Goal: Information Seeking & Learning: Compare options

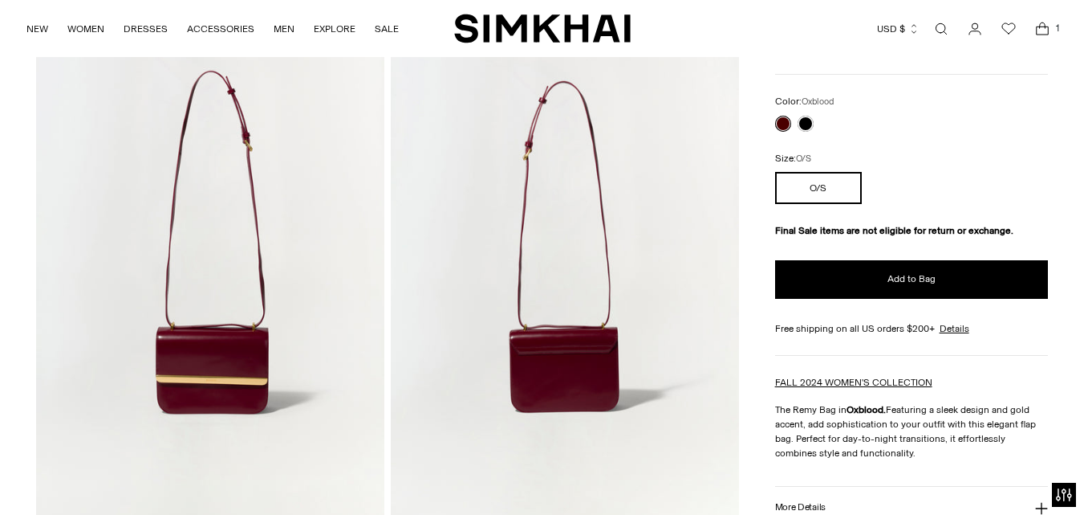
scroll to position [107, 0]
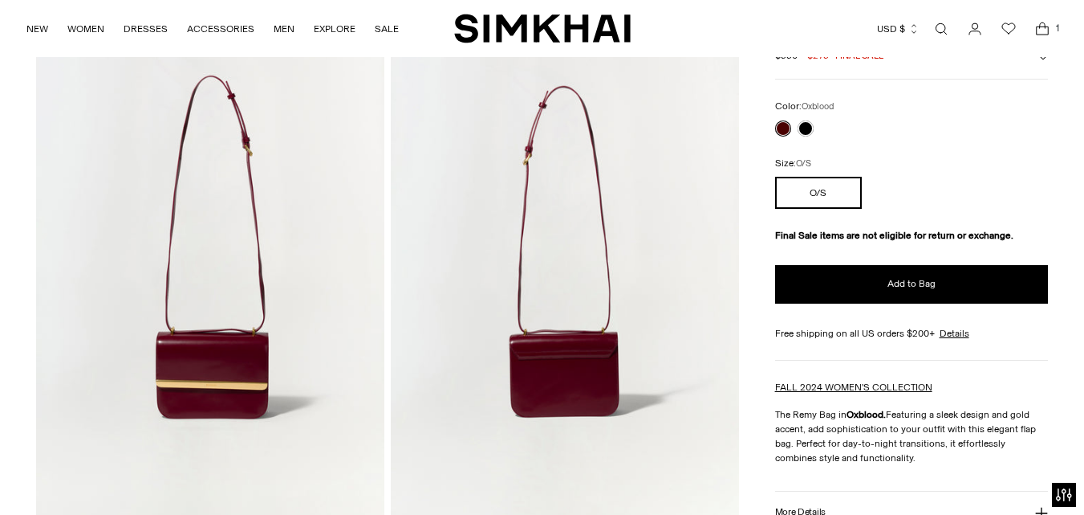
click at [170, 355] on img at bounding box center [210, 271] width 348 height 523
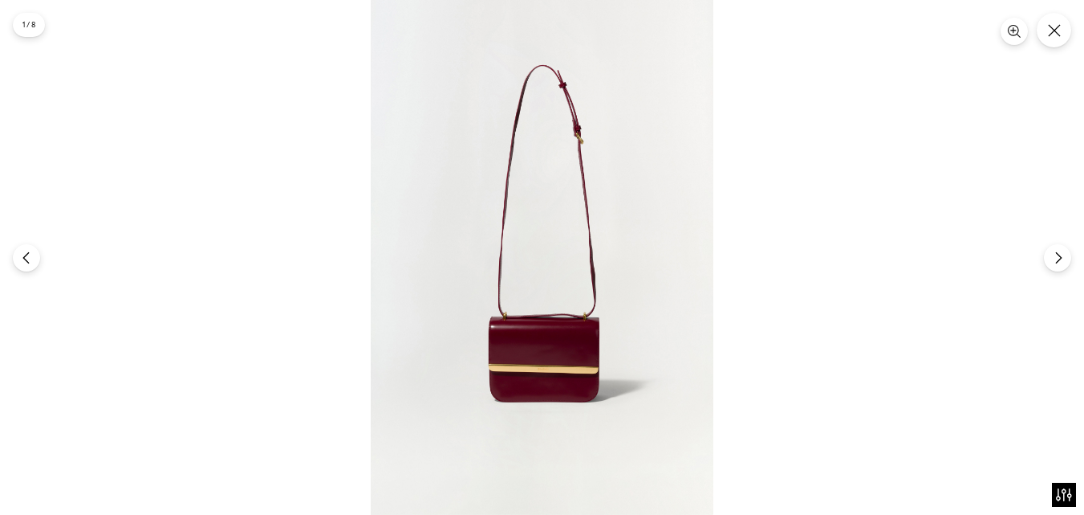
click at [546, 334] on img at bounding box center [542, 257] width 343 height 515
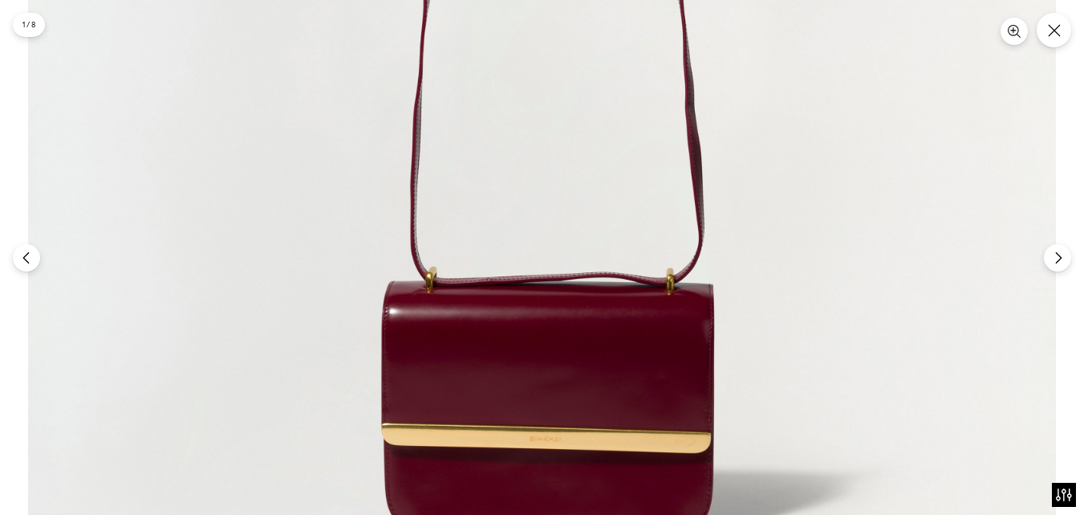
click at [543, 347] on img at bounding box center [542, 104] width 1028 height 1544
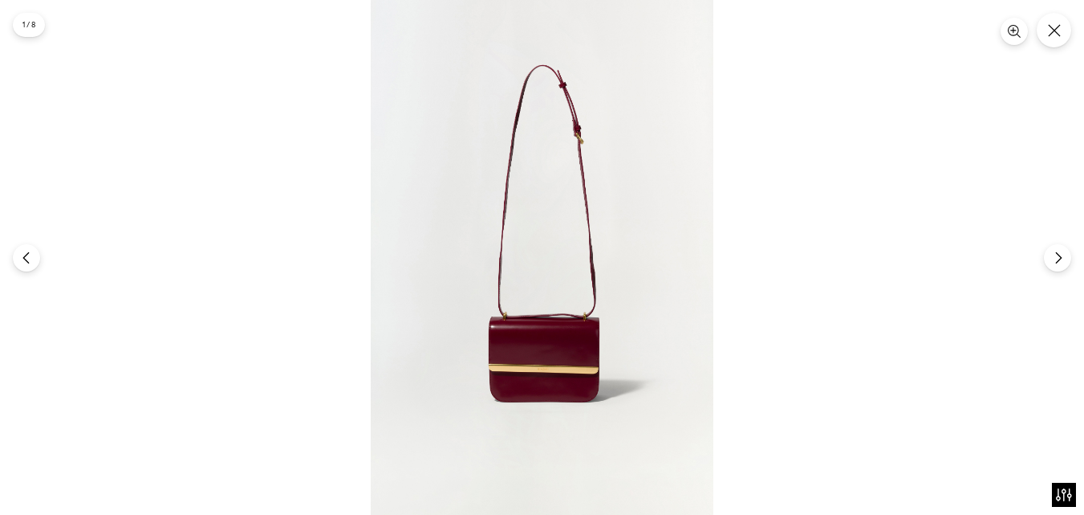
click at [543, 347] on img at bounding box center [542, 257] width 343 height 515
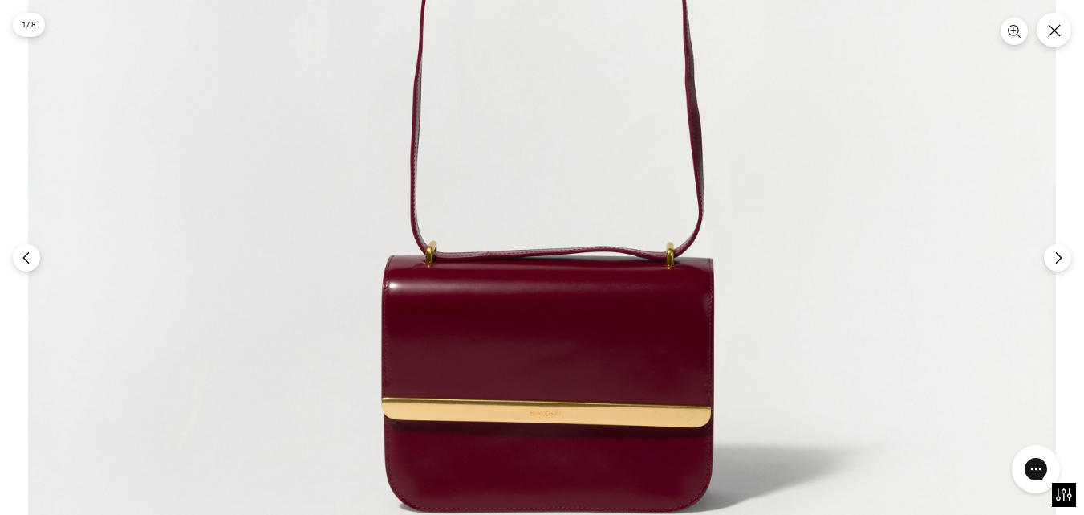
scroll to position [0, 0]
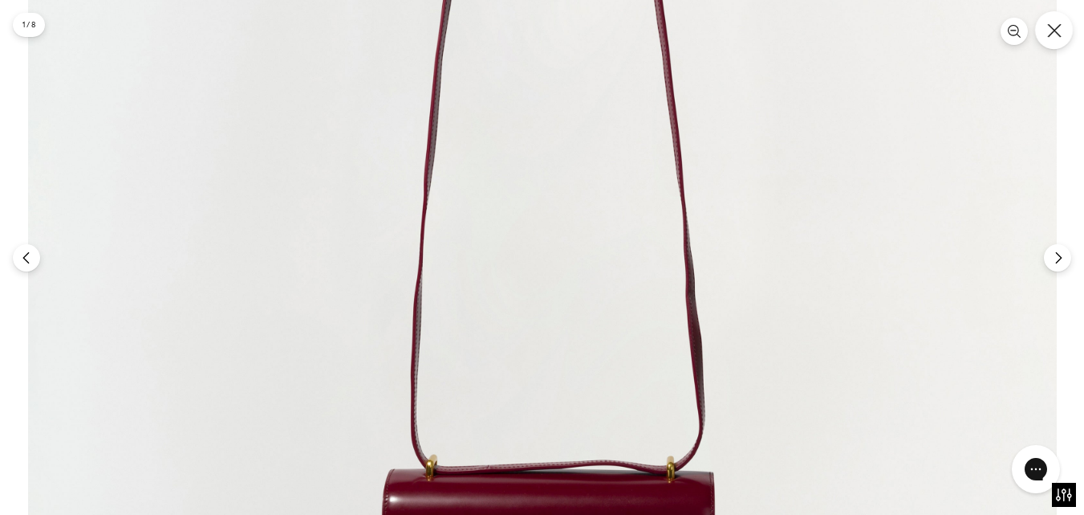
click at [1058, 35] on icon "Close" at bounding box center [1054, 30] width 14 height 14
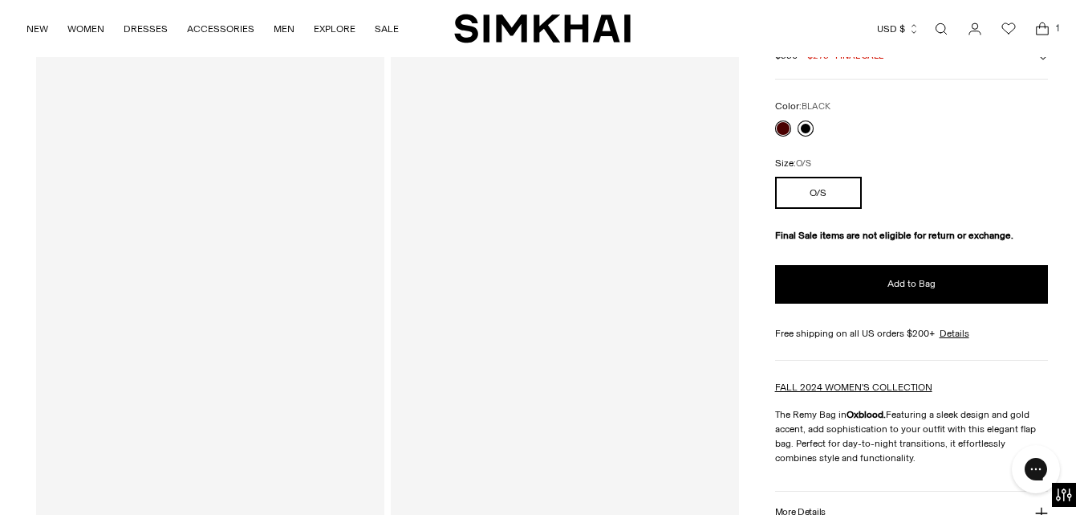
click at [806, 128] on link at bounding box center [806, 128] width 16 height 16
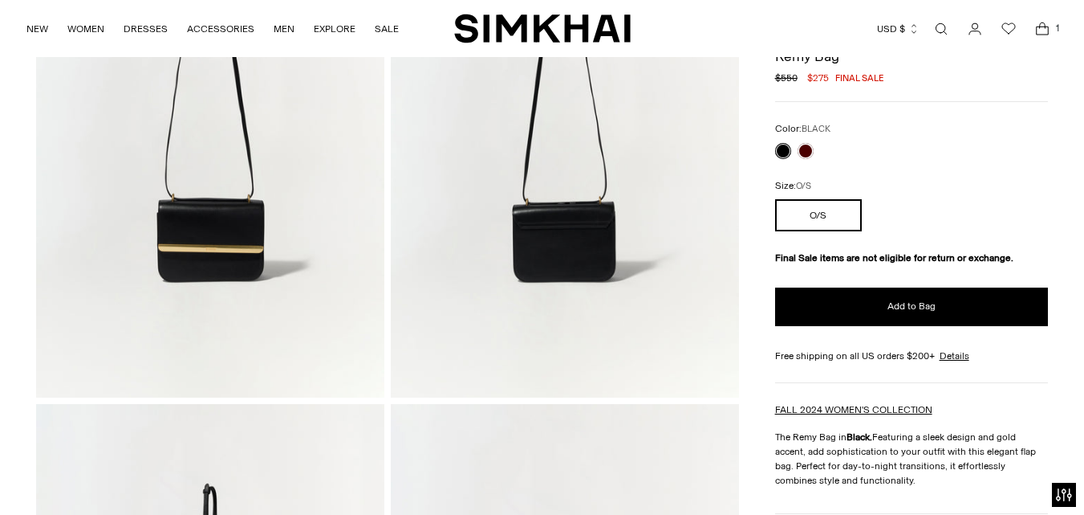
scroll to position [225, 0]
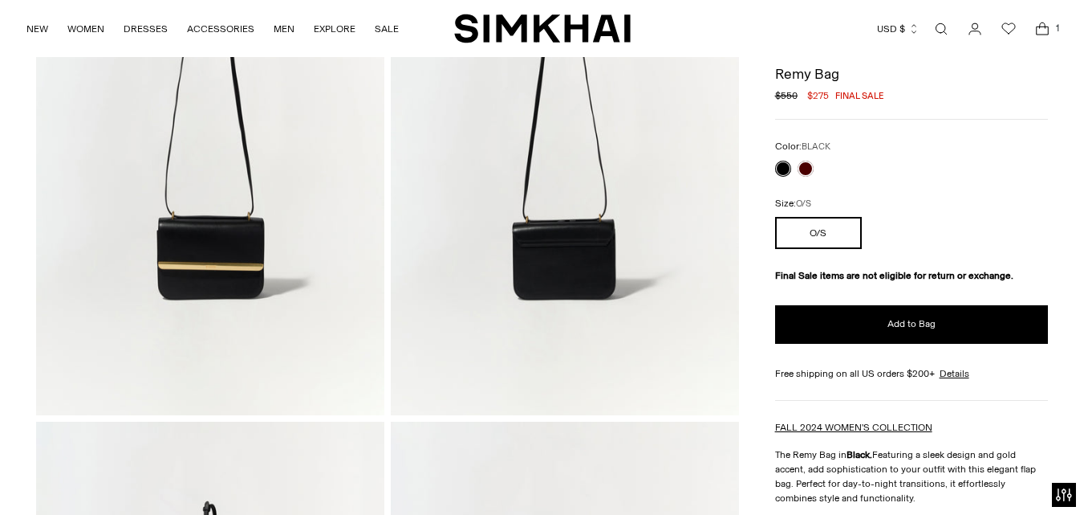
click at [785, 169] on link at bounding box center [783, 169] width 16 height 16
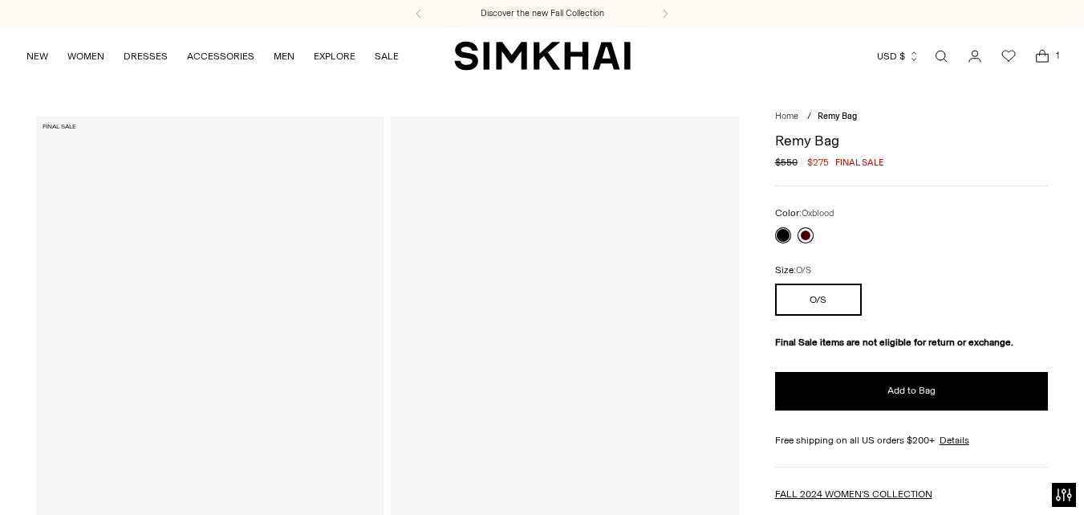
click at [804, 229] on link at bounding box center [806, 235] width 16 height 16
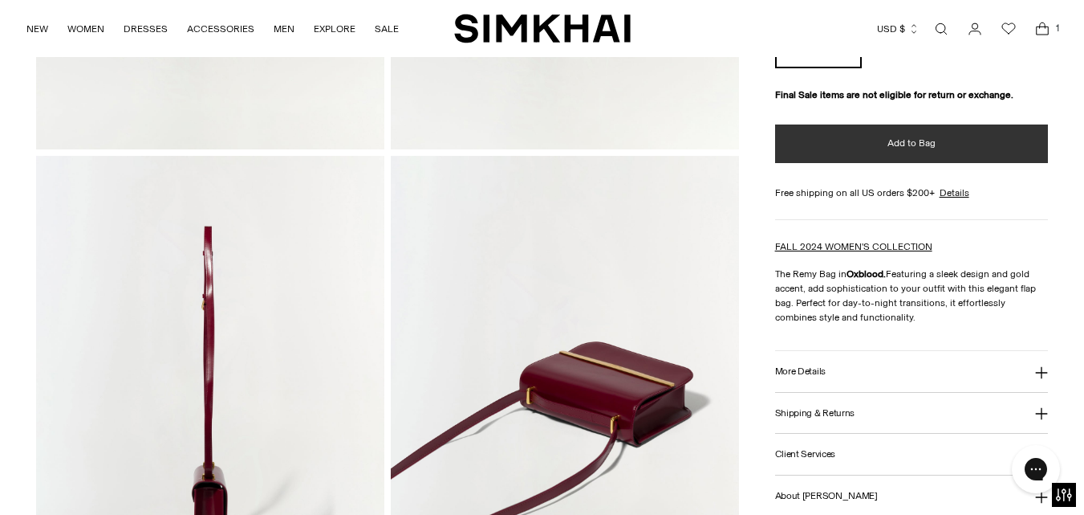
scroll to position [496, 0]
